Goal: Task Accomplishment & Management: Manage account settings

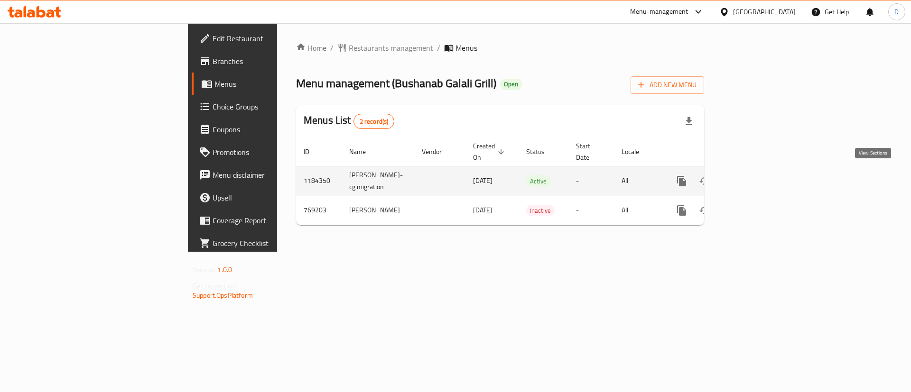
click at [756, 176] on icon "enhanced table" at bounding box center [749, 181] width 11 height 11
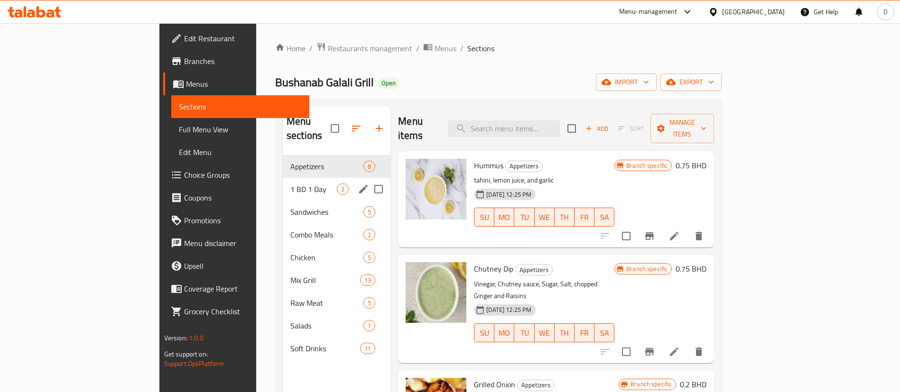
click at [290, 184] on span "1 BD 1 Day" at bounding box center [313, 189] width 46 height 11
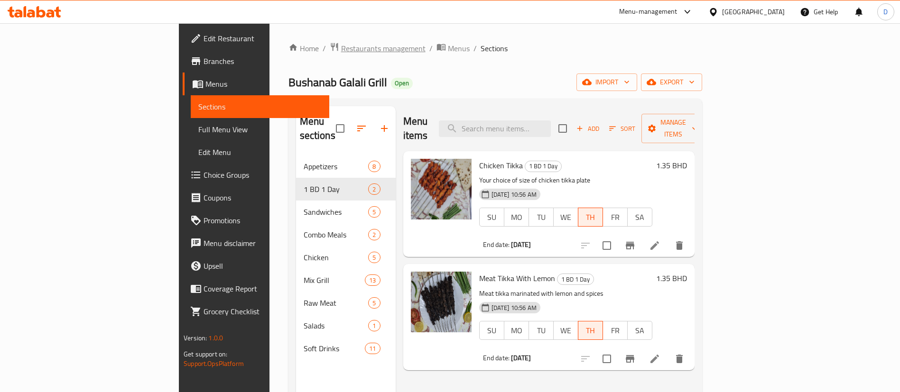
click at [341, 47] on span "Restaurants management" at bounding box center [383, 48] width 84 height 11
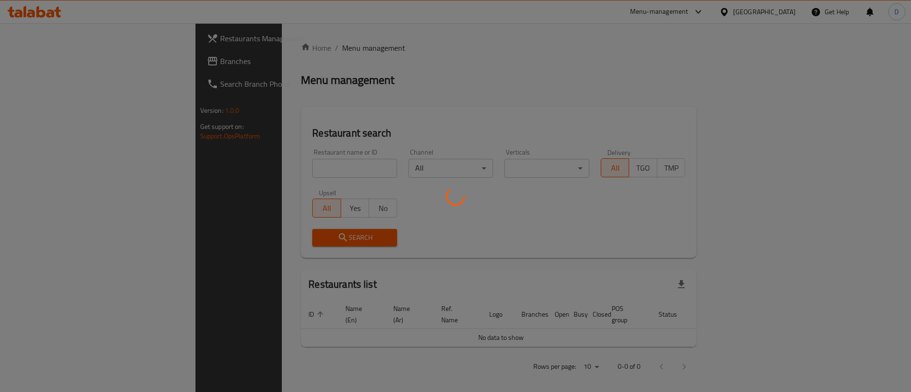
click at [267, 167] on div at bounding box center [455, 196] width 911 height 392
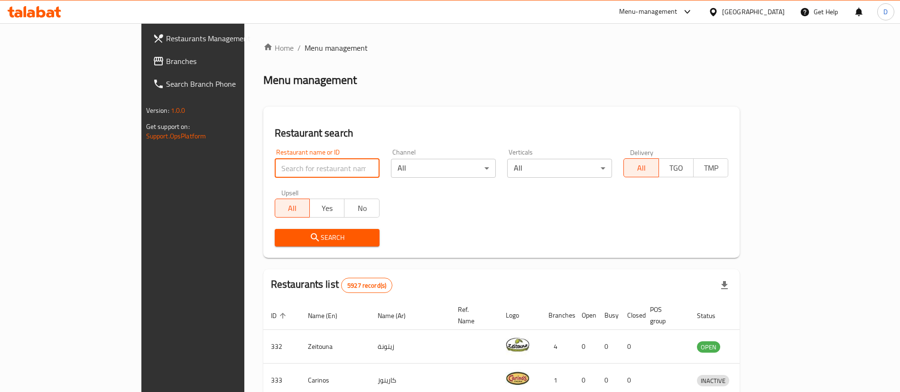
click at [275, 167] on input "search" at bounding box center [327, 168] width 105 height 19
type input "mini bites"
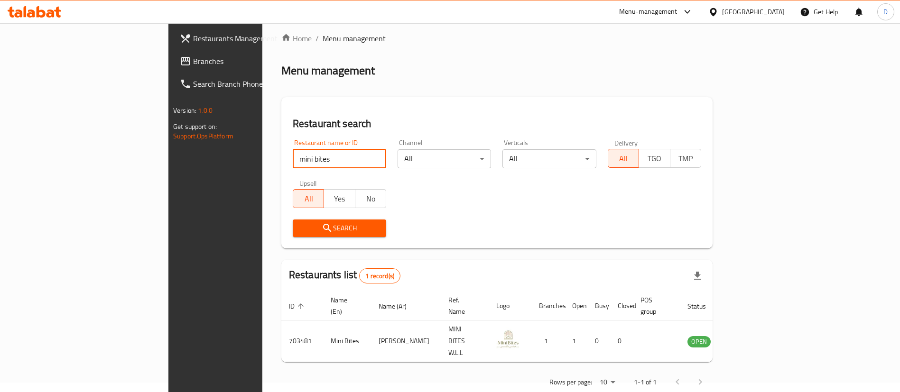
scroll to position [12, 0]
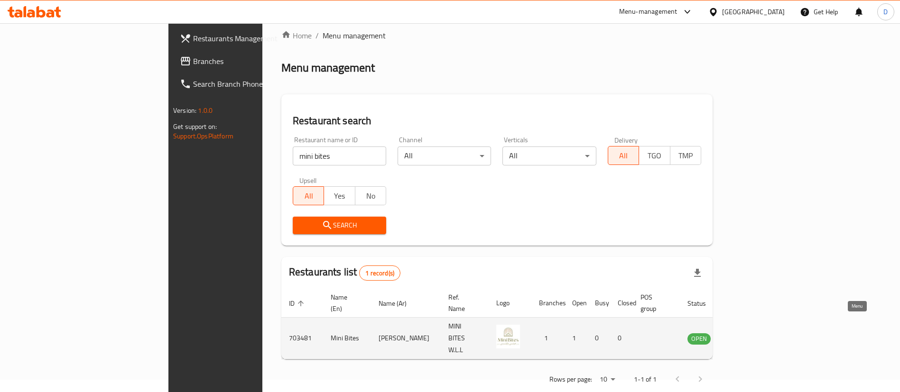
click at [748, 335] on icon "enhanced table" at bounding box center [743, 339] width 10 height 8
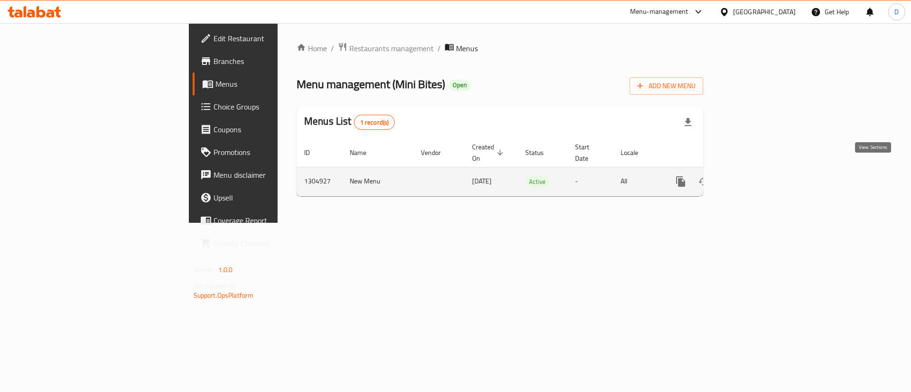
click at [755, 176] on icon "enhanced table" at bounding box center [748, 181] width 11 height 11
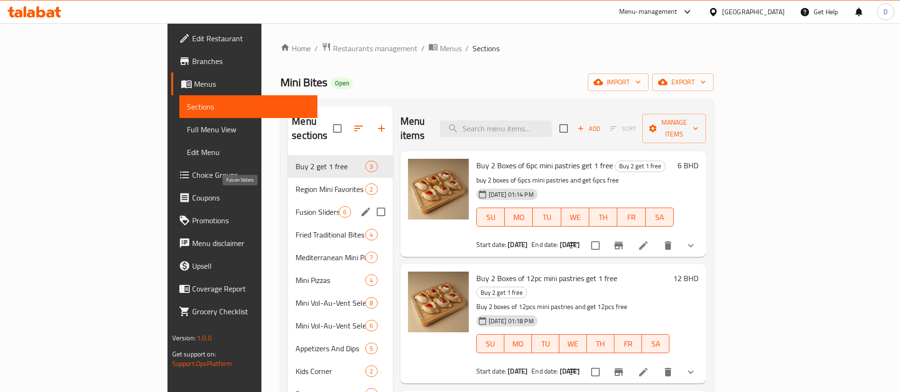
click at [296, 206] on span "Fusion Sliders" at bounding box center [317, 211] width 43 height 11
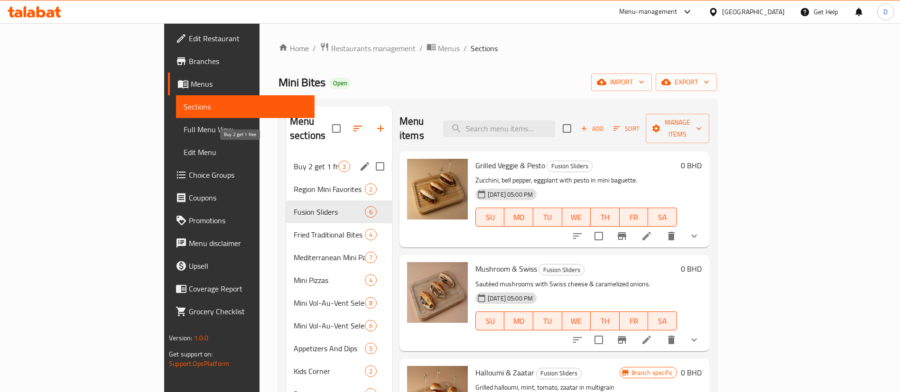
click at [294, 161] on span "Buy 2 get 1 free" at bounding box center [316, 166] width 45 height 11
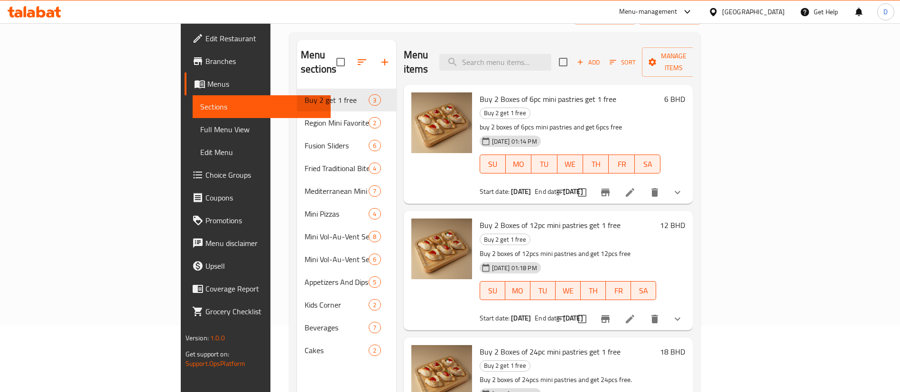
scroll to position [133, 0]
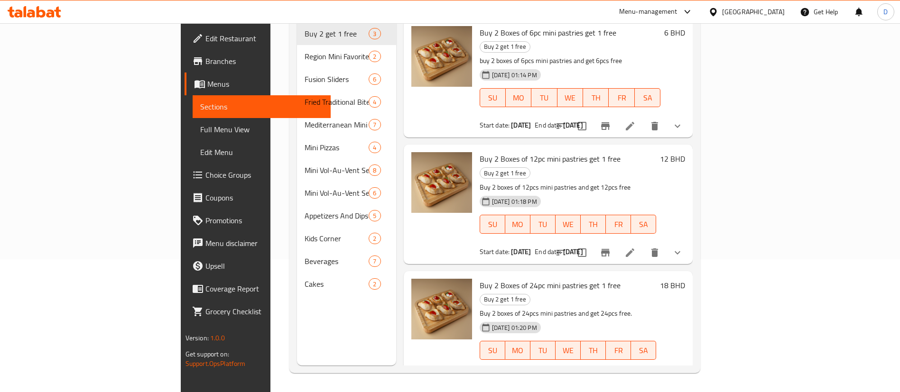
click at [689, 115] on button "show more" at bounding box center [677, 126] width 23 height 23
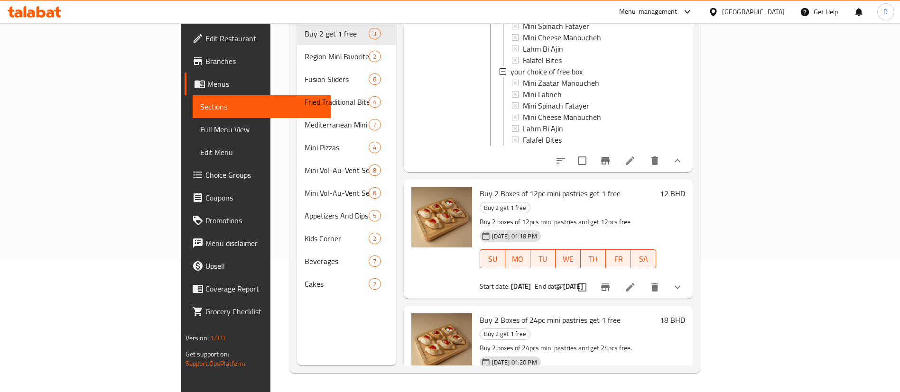
scroll to position [259, 0]
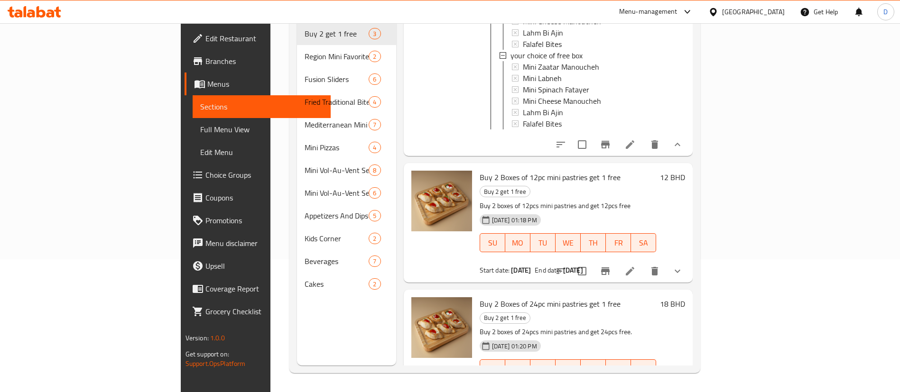
click at [689, 260] on button "show more" at bounding box center [677, 271] width 23 height 23
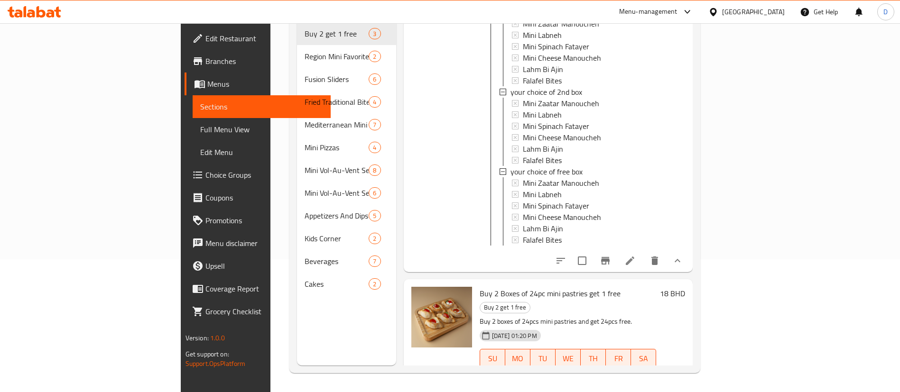
scroll to position [547, 0]
click at [689, 375] on button "show more" at bounding box center [677, 386] width 23 height 23
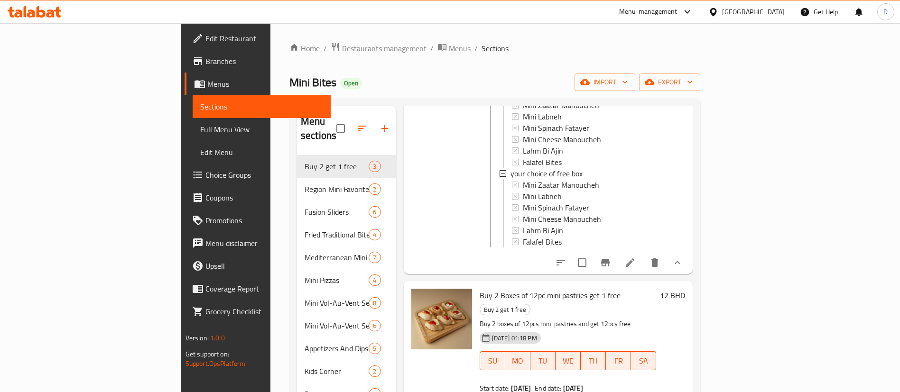
scroll to position [285, 0]
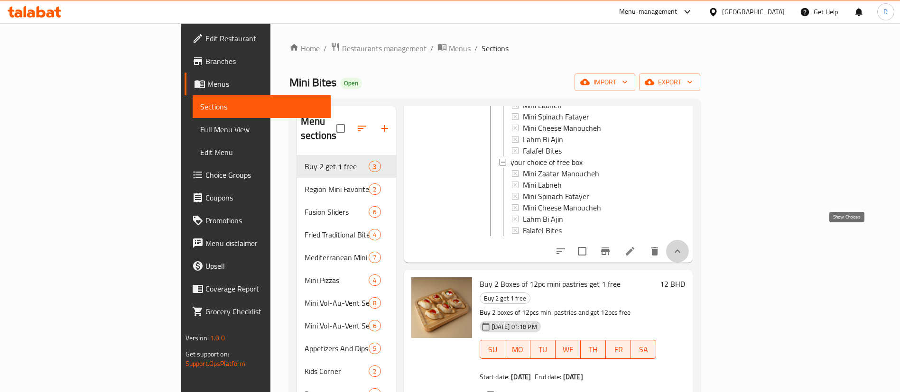
click at [683, 246] on icon "show more" at bounding box center [677, 251] width 11 height 11
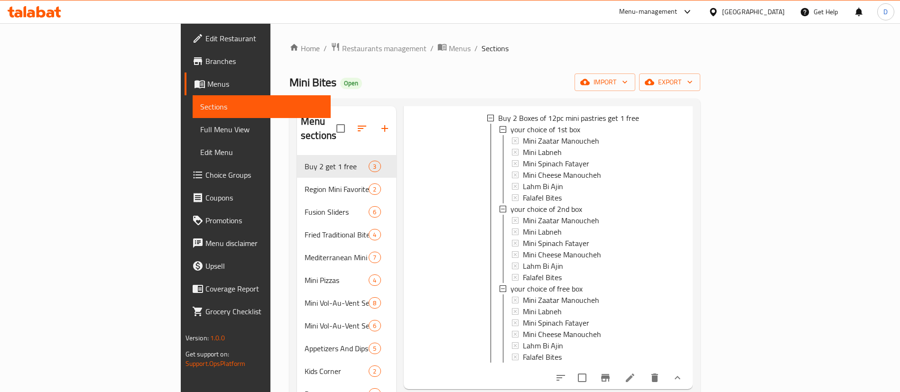
click at [683, 372] on icon "show more" at bounding box center [677, 377] width 11 height 11
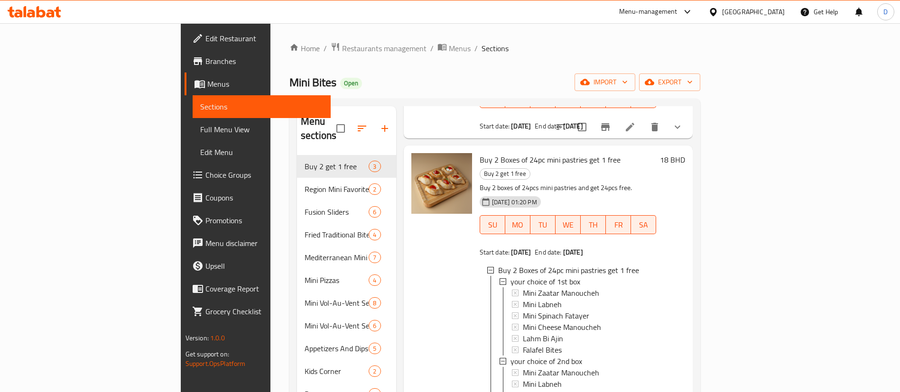
scroll to position [133, 0]
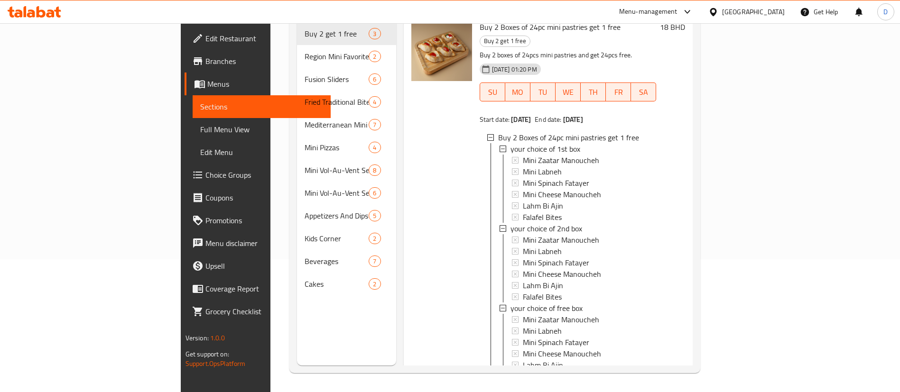
click at [680, 392] on icon "show more" at bounding box center [678, 397] width 6 height 3
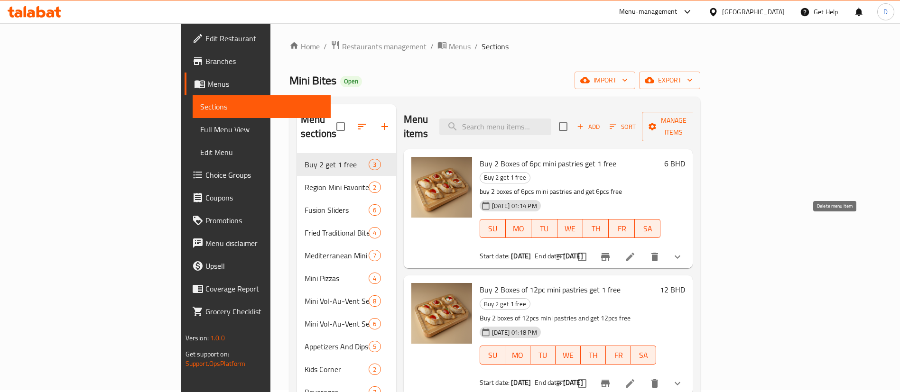
scroll to position [0, 0]
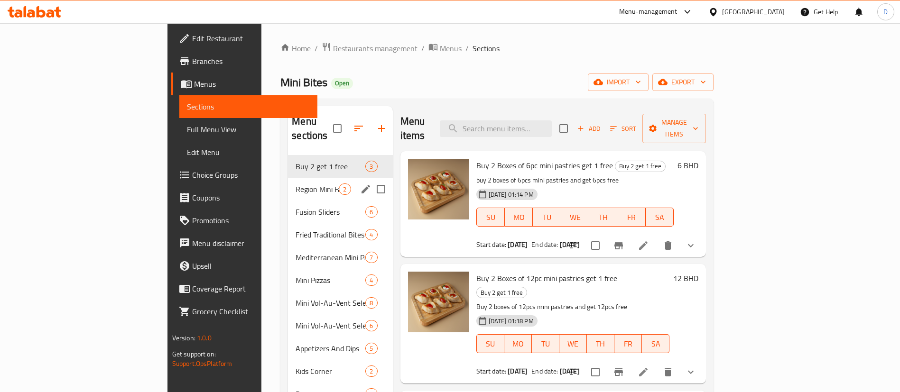
click at [288, 178] on div "Region Mini Favorites 2" at bounding box center [340, 189] width 104 height 23
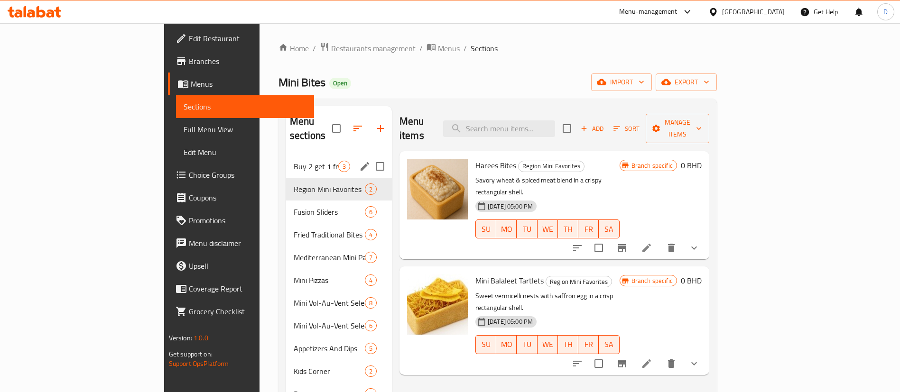
click at [286, 160] on div "Buy 2 get 1 free 3" at bounding box center [339, 166] width 106 height 23
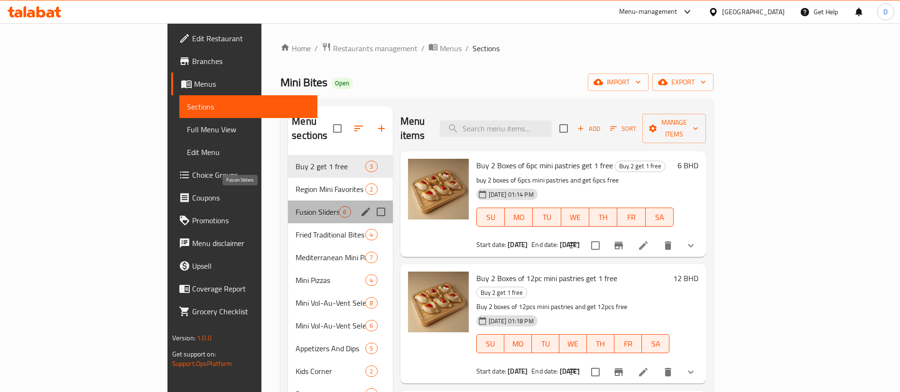
drag, startPoint x: 244, startPoint y: 197, endPoint x: 282, endPoint y: 192, distance: 38.4
click at [296, 206] on span "Fusion Sliders" at bounding box center [317, 211] width 43 height 11
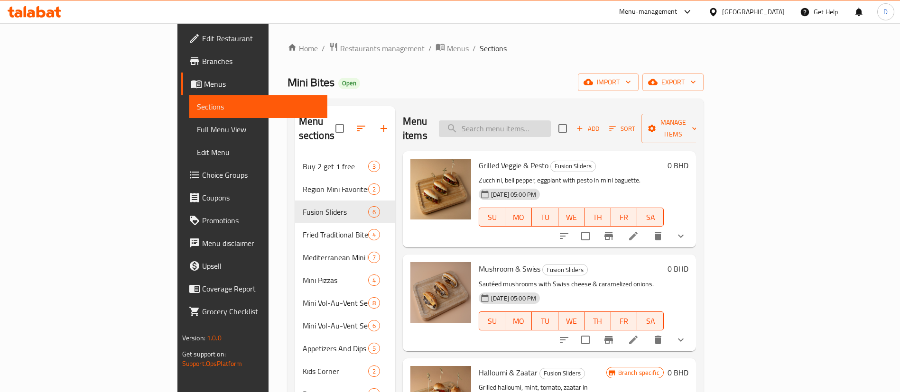
click at [551, 125] on input "search" at bounding box center [495, 129] width 112 height 17
click at [576, 89] on div "Mini Bites Open import export" at bounding box center [496, 83] width 416 height 18
click at [551, 121] on input "search" at bounding box center [495, 129] width 112 height 17
click at [576, 84] on div "Mini Bites Open import export" at bounding box center [496, 83] width 416 height 18
click at [687, 231] on icon "show more" at bounding box center [680, 236] width 11 height 11
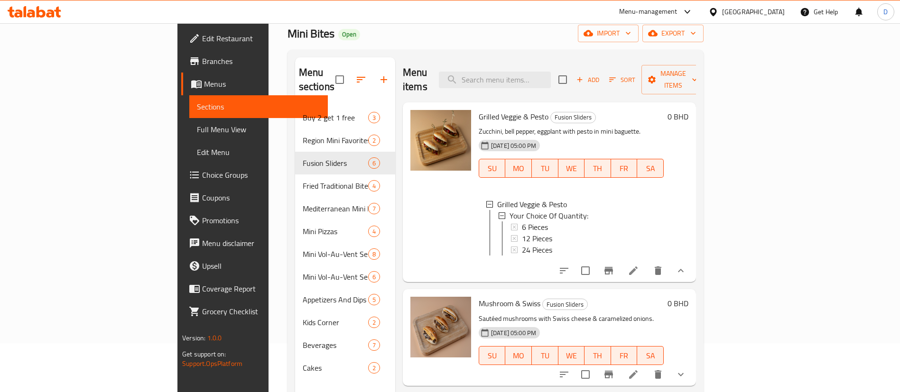
scroll to position [71, 0]
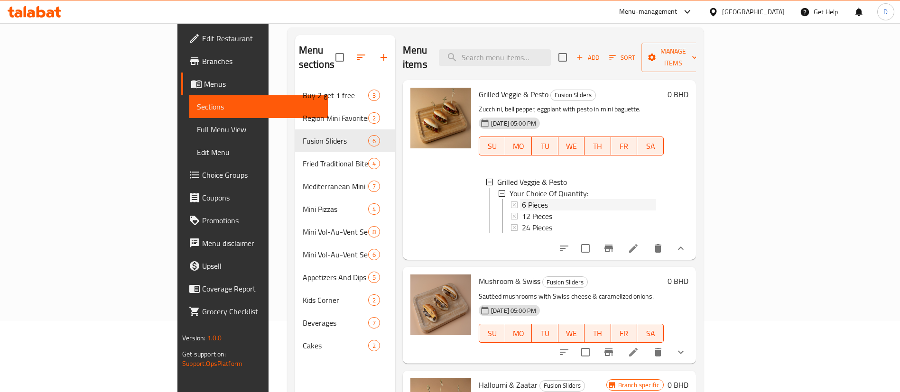
click at [522, 199] on div "6 Pieces" at bounding box center [589, 204] width 134 height 11
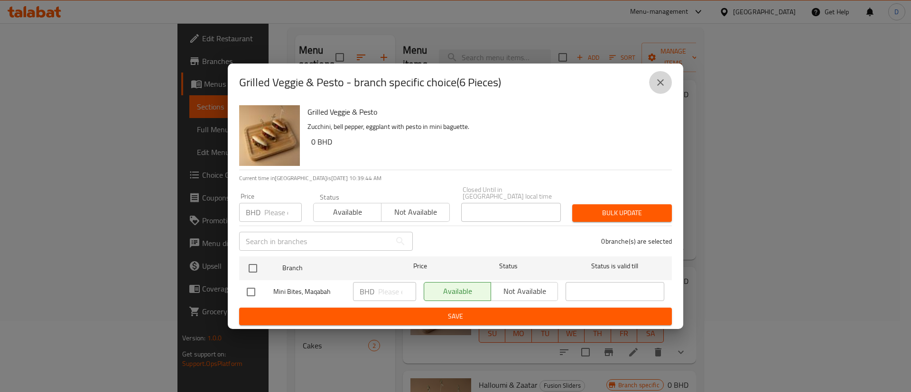
click at [664, 87] on icon "close" at bounding box center [660, 82] width 11 height 11
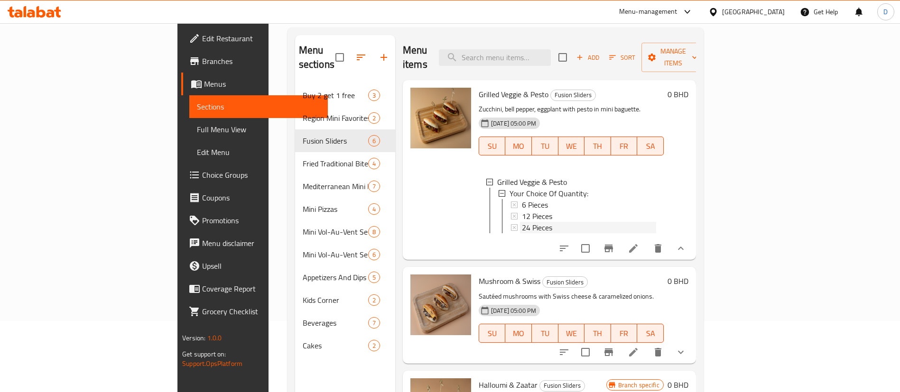
click at [522, 222] on span "24 Pieces" at bounding box center [537, 227] width 30 height 11
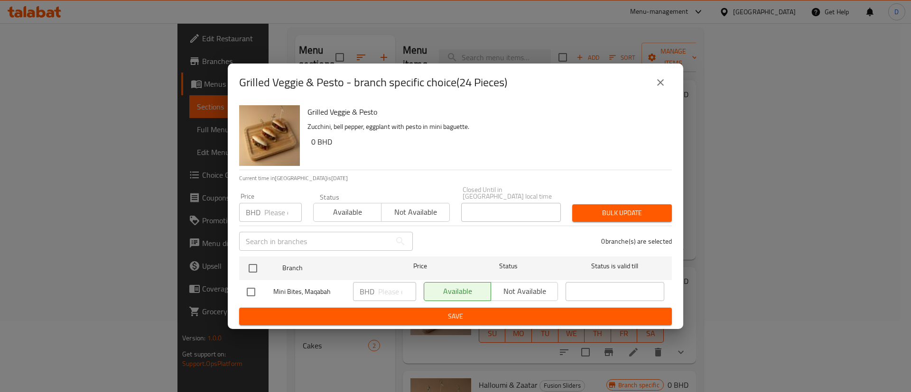
drag, startPoint x: 649, startPoint y: 104, endPoint x: 654, endPoint y: 98, distance: 8.1
click at [651, 102] on div "Grilled Veggie & Pesto - branch specific choice(24 Pieces)" at bounding box center [455, 83] width 455 height 38
click at [664, 86] on icon "close" at bounding box center [660, 82] width 11 height 11
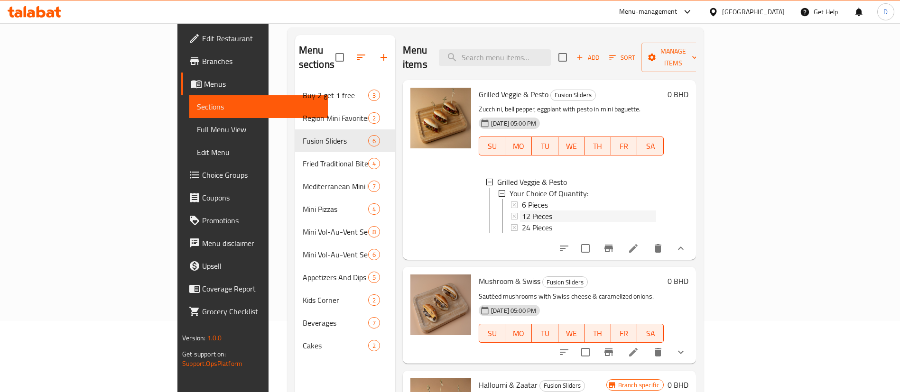
click at [522, 211] on div "12 Pieces" at bounding box center [589, 216] width 134 height 11
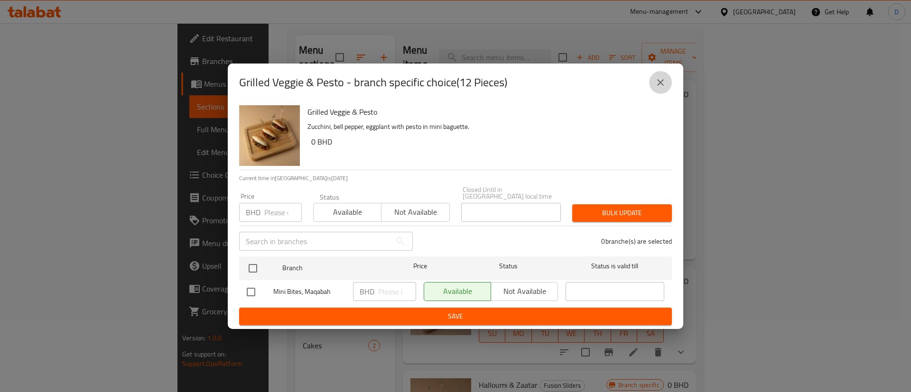
click at [655, 88] on icon "close" at bounding box center [660, 82] width 11 height 11
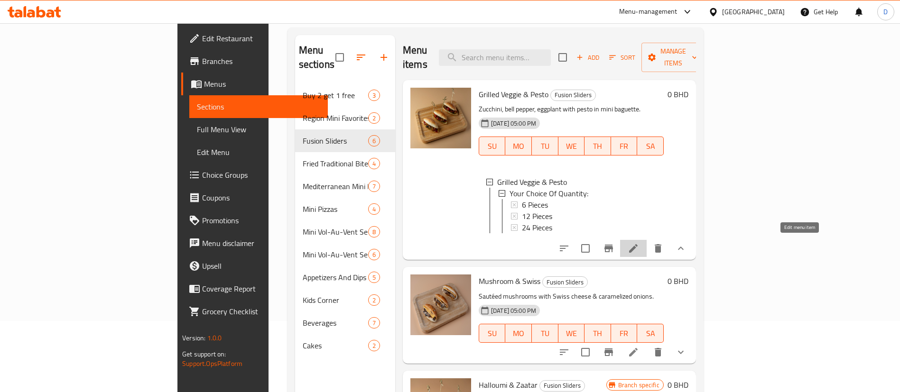
click at [639, 246] on icon at bounding box center [633, 248] width 11 height 11
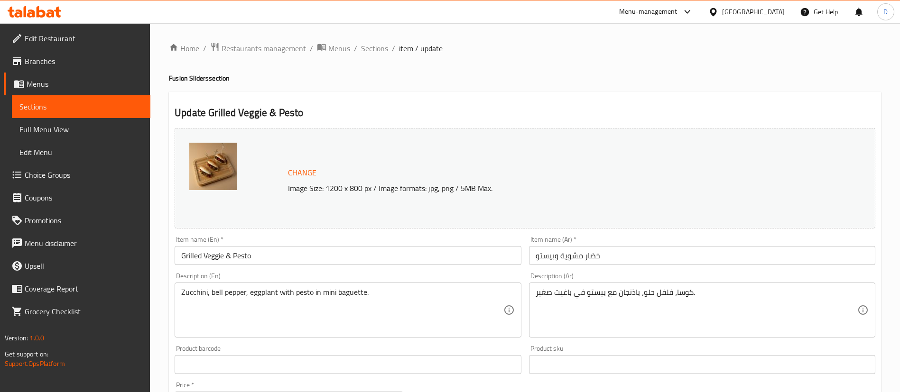
click at [217, 257] on input "Grilled Veggie & Pesto" at bounding box center [348, 255] width 346 height 19
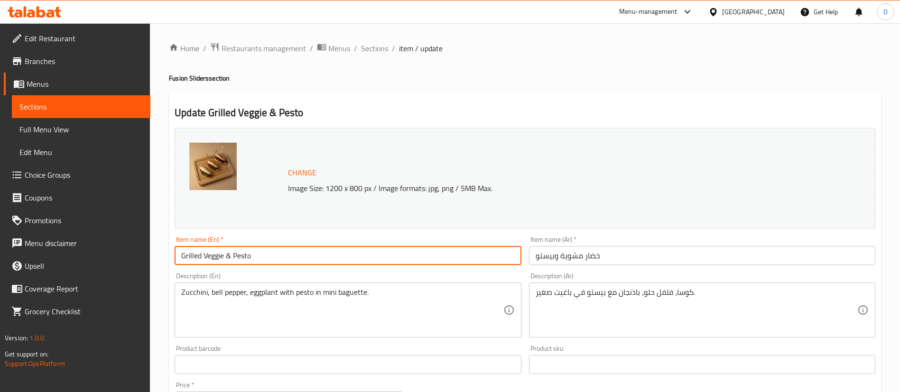
click at [217, 257] on input "Grilled Veggie & Pesto" at bounding box center [348, 255] width 346 height 19
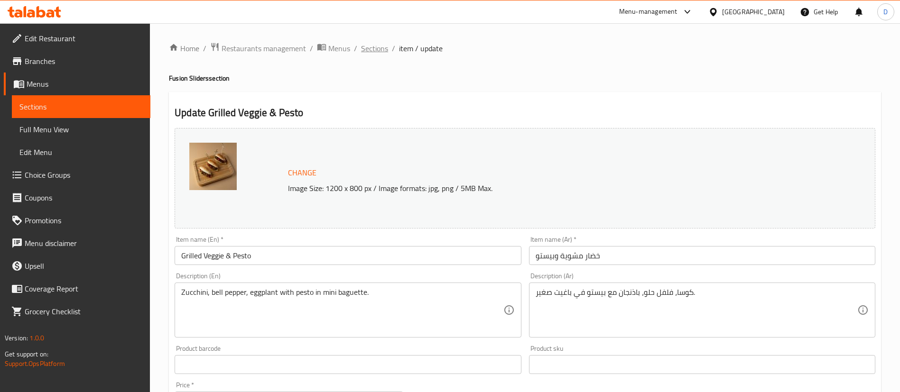
click at [373, 54] on span "Sections" at bounding box center [374, 48] width 27 height 11
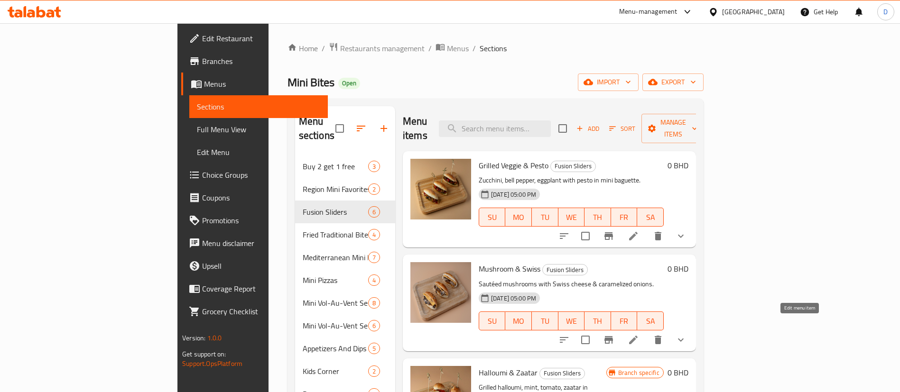
click at [639, 335] on icon at bounding box center [633, 340] width 11 height 11
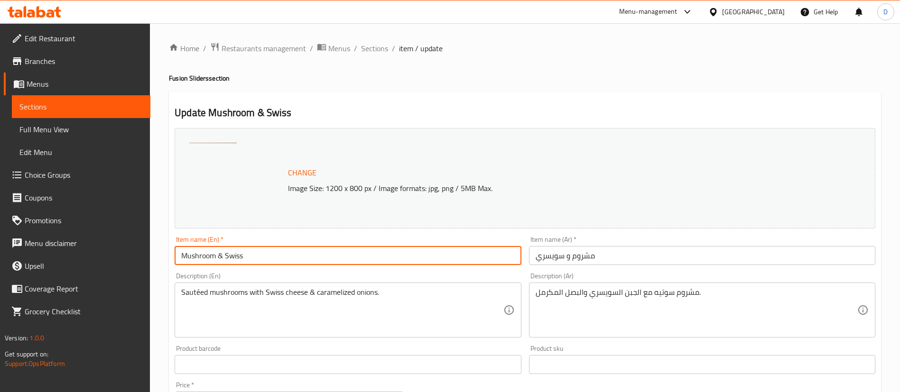
drag, startPoint x: 250, startPoint y: 256, endPoint x: 69, endPoint y: 251, distance: 181.3
click at [69, 251] on div "Edit Restaurant Branches Menus Sections Full Menu View Edit Menu Choice Groups …" at bounding box center [450, 378] width 900 height 710
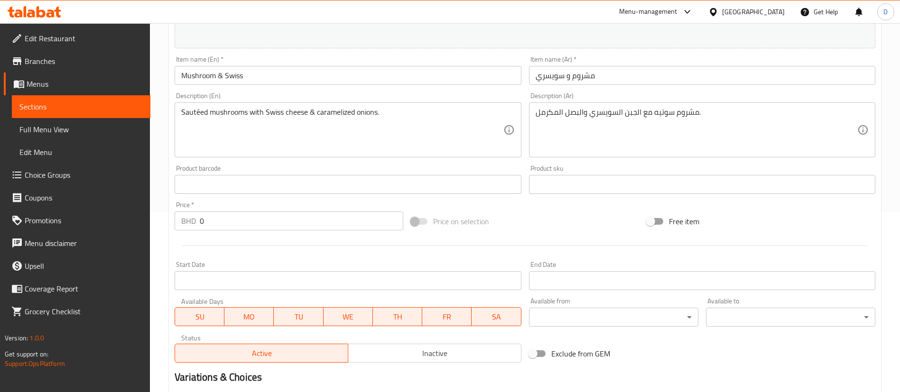
scroll to position [56, 0]
